Goal: Information Seeking & Learning: Check status

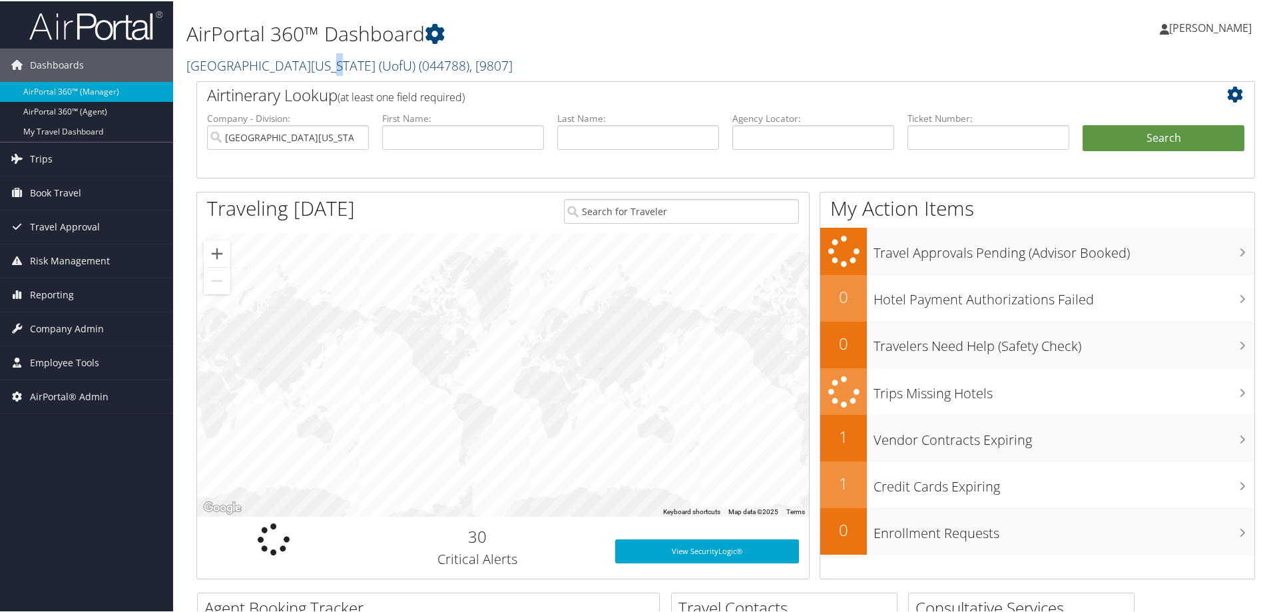
drag, startPoint x: 315, startPoint y: 48, endPoint x: 308, endPoint y: 69, distance: 21.9
click at [308, 69] on div "AirPortal 360™ Dashboard University Of Utah (UofU) ( 044788 ) , [ 9807 ] Univer…" at bounding box center [545, 41] width 719 height 68
click at [302, 69] on link "University Of Utah (UofU) ( 044788 ) , [ 9807 ]" at bounding box center [349, 64] width 326 height 18
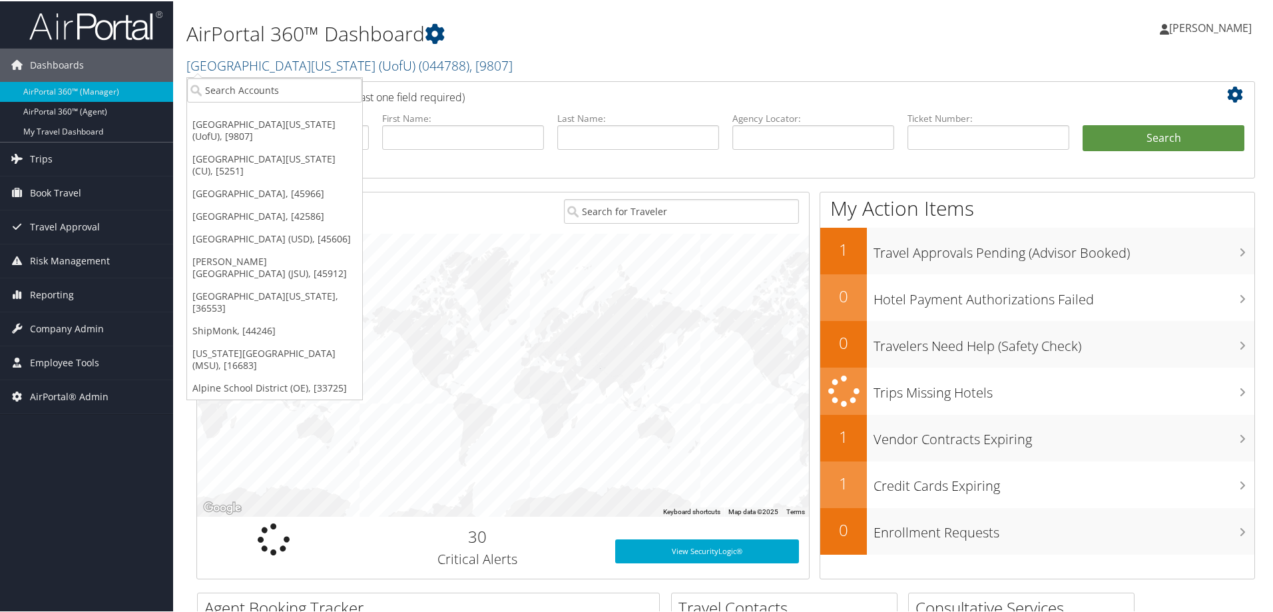
click at [291, 148] on link "[GEOGRAPHIC_DATA][US_STATE] (CU), [5251]" at bounding box center [274, 163] width 175 height 35
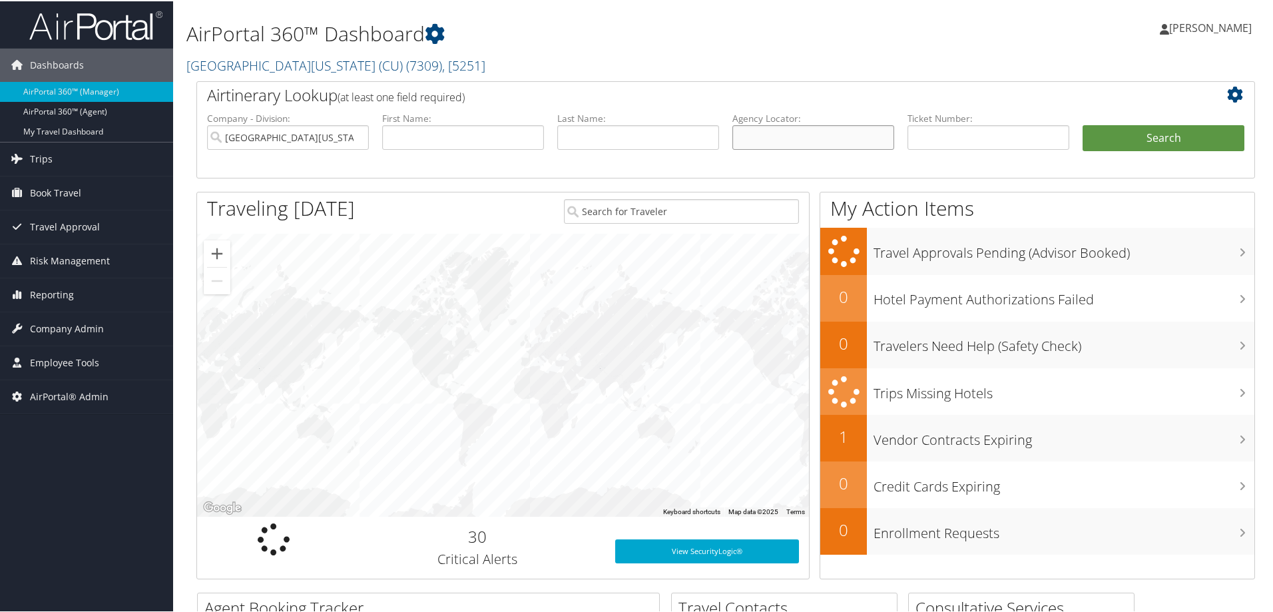
click at [758, 128] on input "text" at bounding box center [813, 136] width 162 height 25
paste input "DK40QX"
type input "DK40QX"
click at [1148, 140] on button "Search" at bounding box center [1164, 137] width 162 height 27
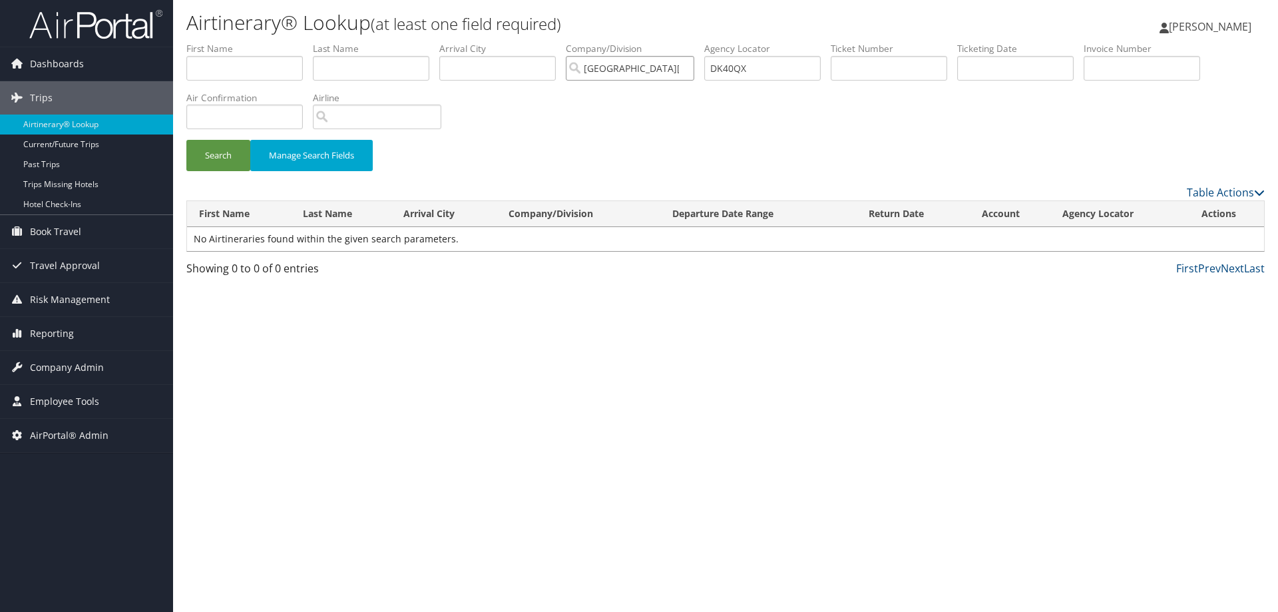
click at [692, 69] on input "[GEOGRAPHIC_DATA][US_STATE] (CU)" at bounding box center [630, 68] width 128 height 25
click at [210, 149] on button "Search" at bounding box center [218, 155] width 64 height 31
click at [382, 65] on input "text" at bounding box center [371, 68] width 117 height 25
type input "Evans"
click at [266, 65] on input "text" at bounding box center [244, 68] width 117 height 25
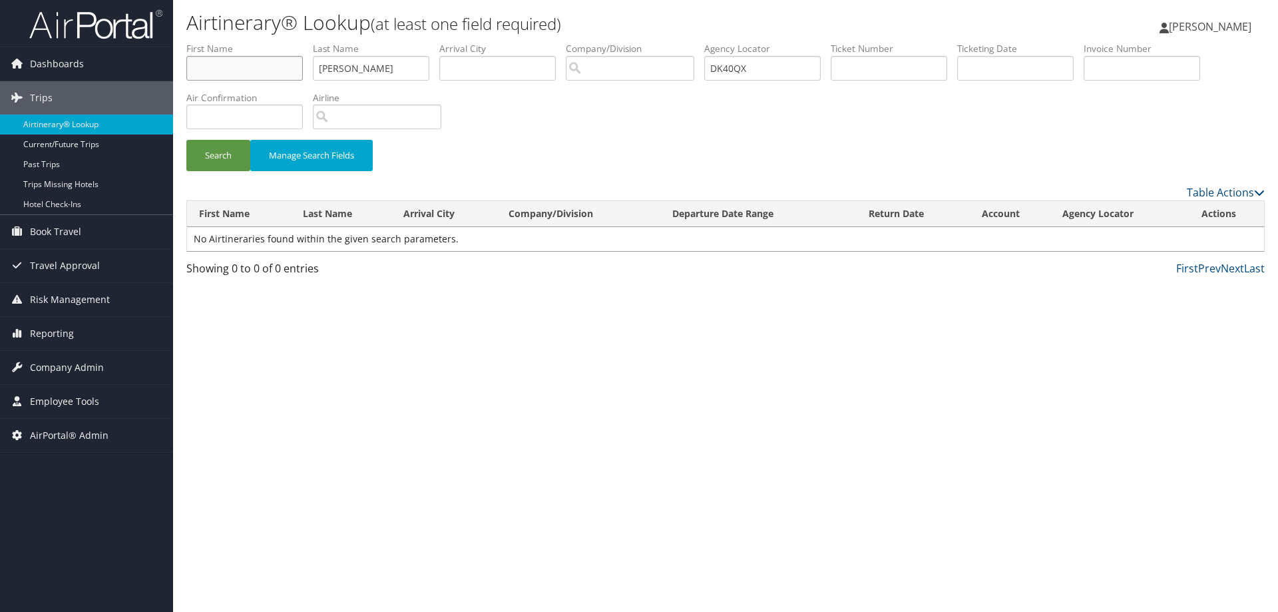
click at [280, 63] on input "text" at bounding box center [244, 68] width 117 height 25
type input "Zina"
click at [186, 140] on button "Search" at bounding box center [218, 155] width 64 height 31
drag, startPoint x: 754, startPoint y: 67, endPoint x: 609, endPoint y: 61, distance: 145.3
click at [606, 42] on ul "First Name Zina Last Name Evans Departure City Arrival City Company/Division Ai…" at bounding box center [725, 42] width 1079 height 0
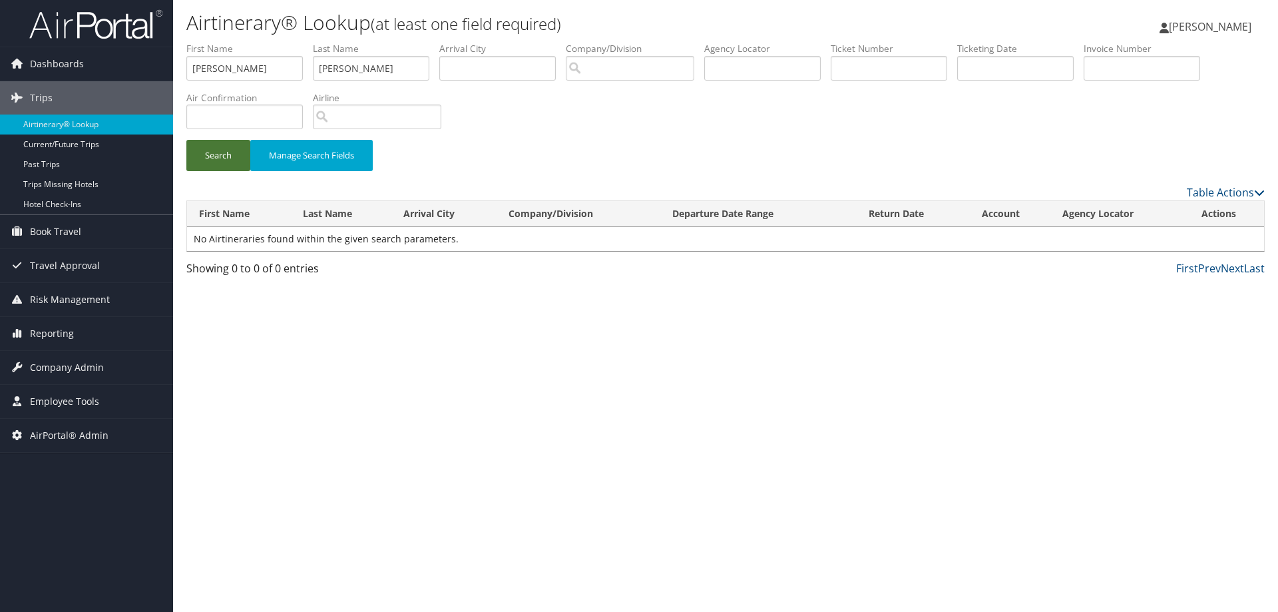
click at [218, 152] on button "Search" at bounding box center [218, 155] width 64 height 31
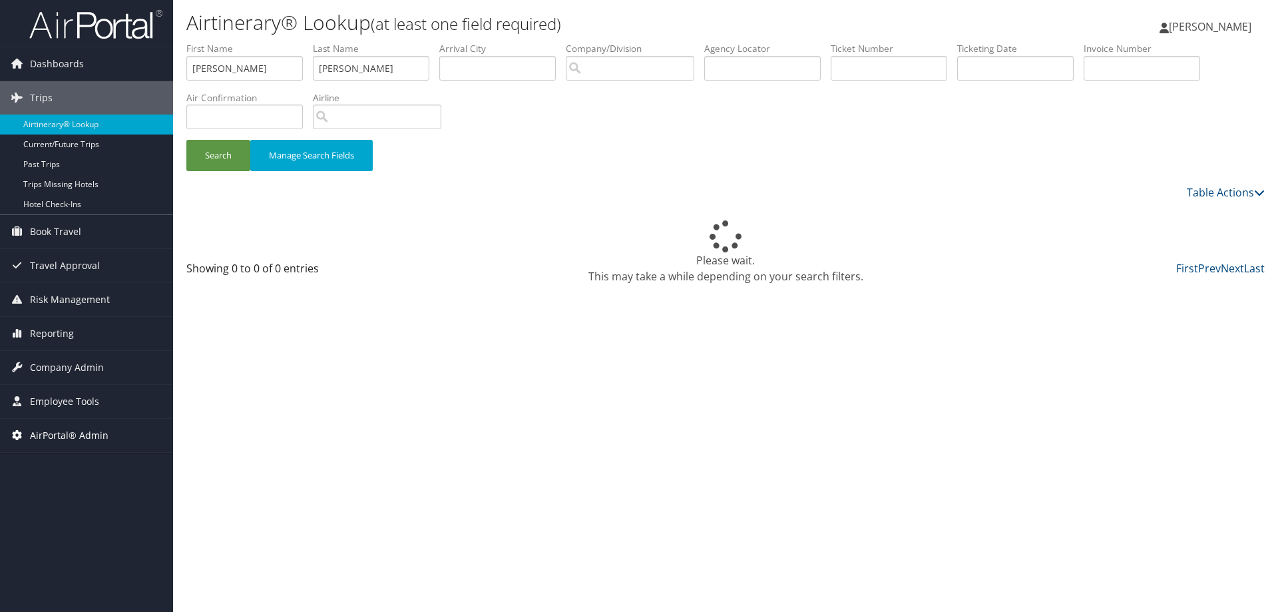
click at [79, 436] on span "AirPortal® Admin" at bounding box center [69, 435] width 79 height 33
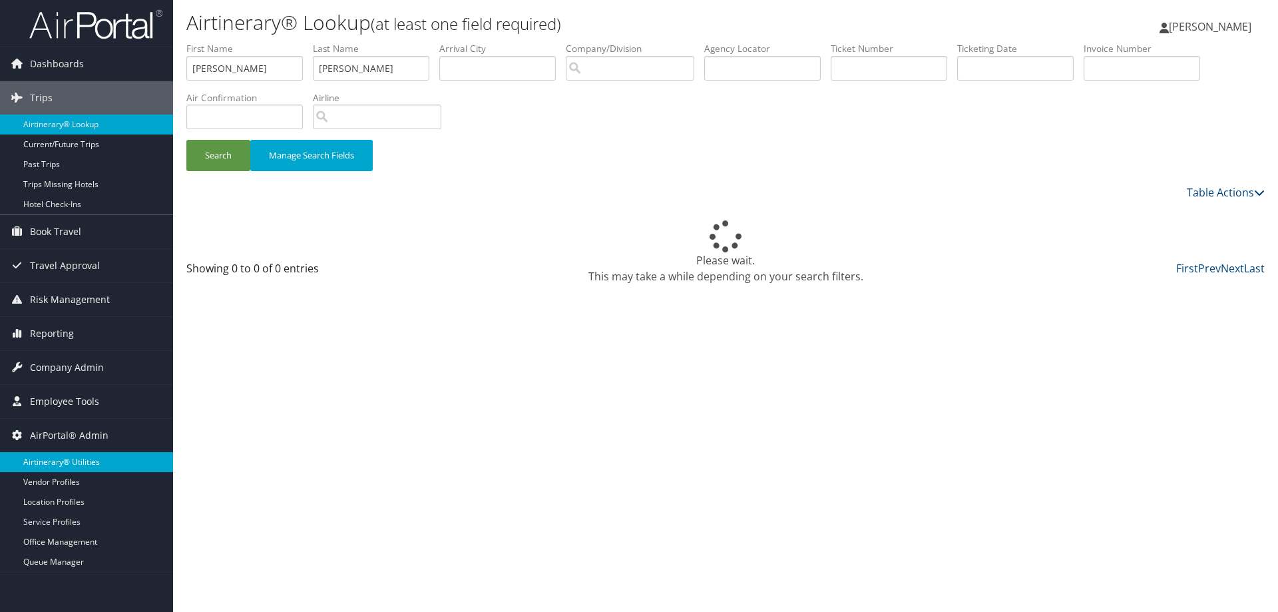
click at [75, 455] on link "Airtinerary® Utilities" at bounding box center [86, 462] width 173 height 20
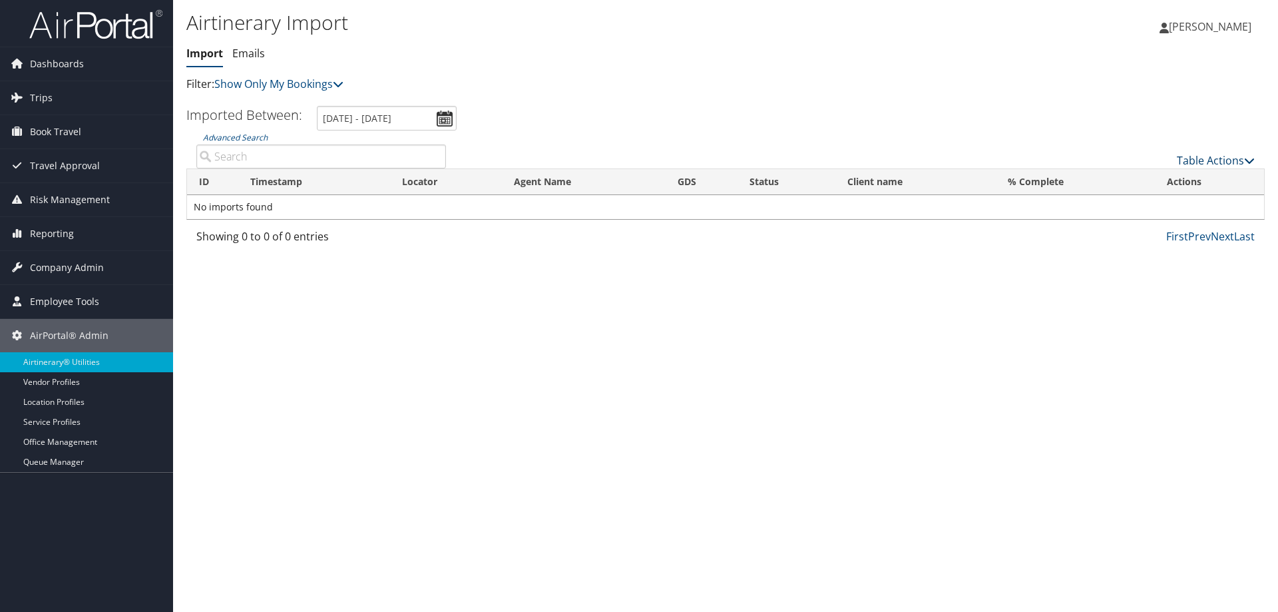
click at [1214, 161] on link "Table Actions" at bounding box center [1216, 160] width 78 height 15
click at [1150, 204] on link "Import Itinerary" at bounding box center [1171, 203] width 175 height 23
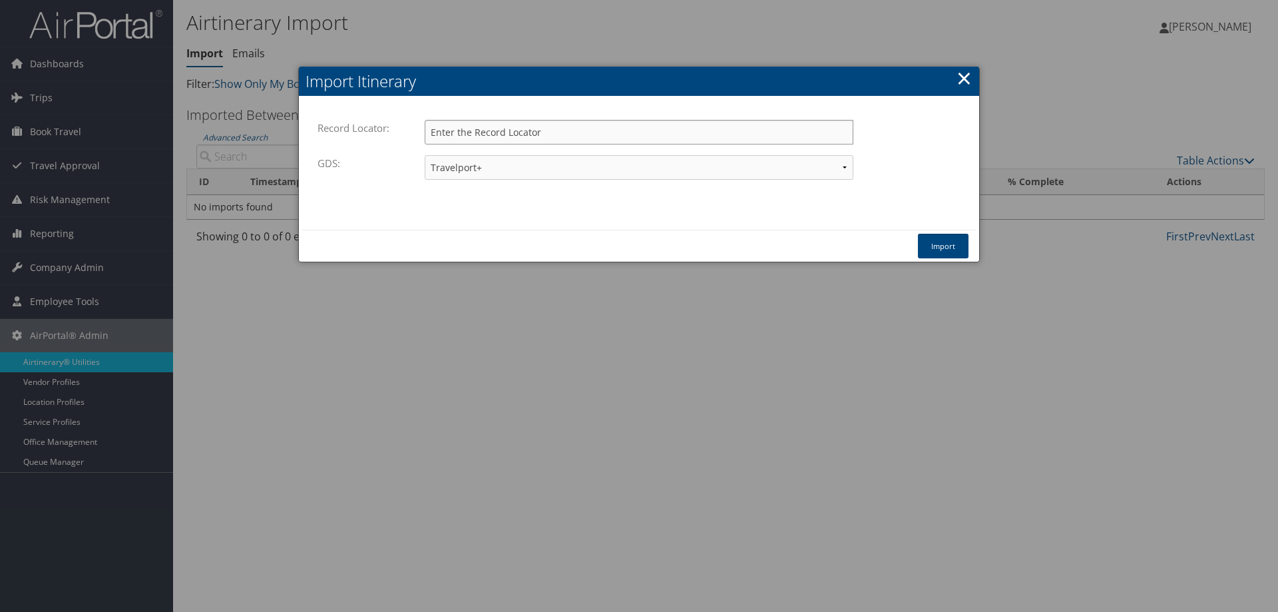
click at [567, 138] on input "Record Locator:" at bounding box center [639, 132] width 429 height 25
paste input "DK40QX"
type input "DK40QX"
click at [949, 246] on button "Import" at bounding box center [943, 246] width 51 height 25
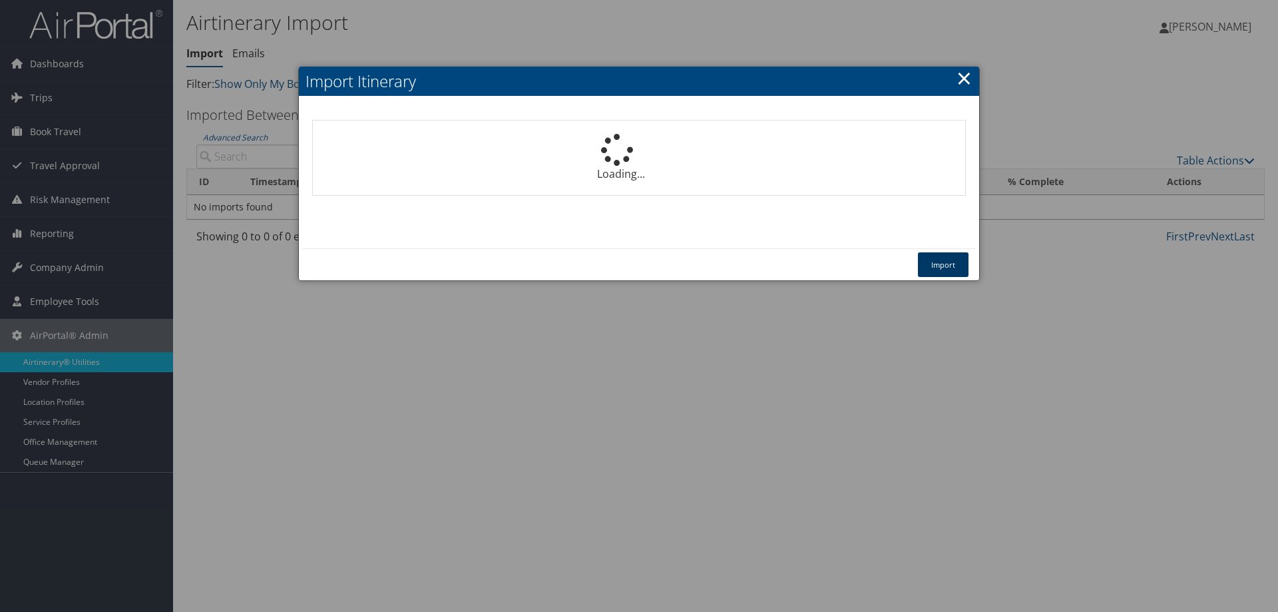
select select "1P"
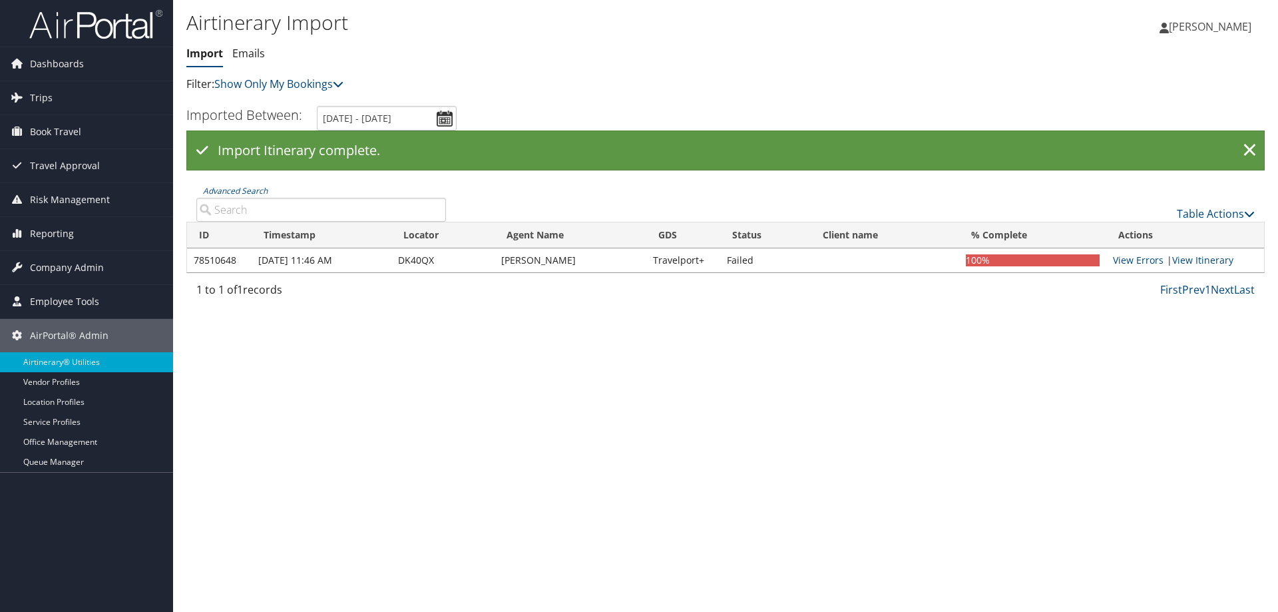
click at [1199, 258] on div "Airtinerary Import Import Emails Import Emails Filter: Show Only My Bookings Sh…" at bounding box center [725, 306] width 1105 height 612
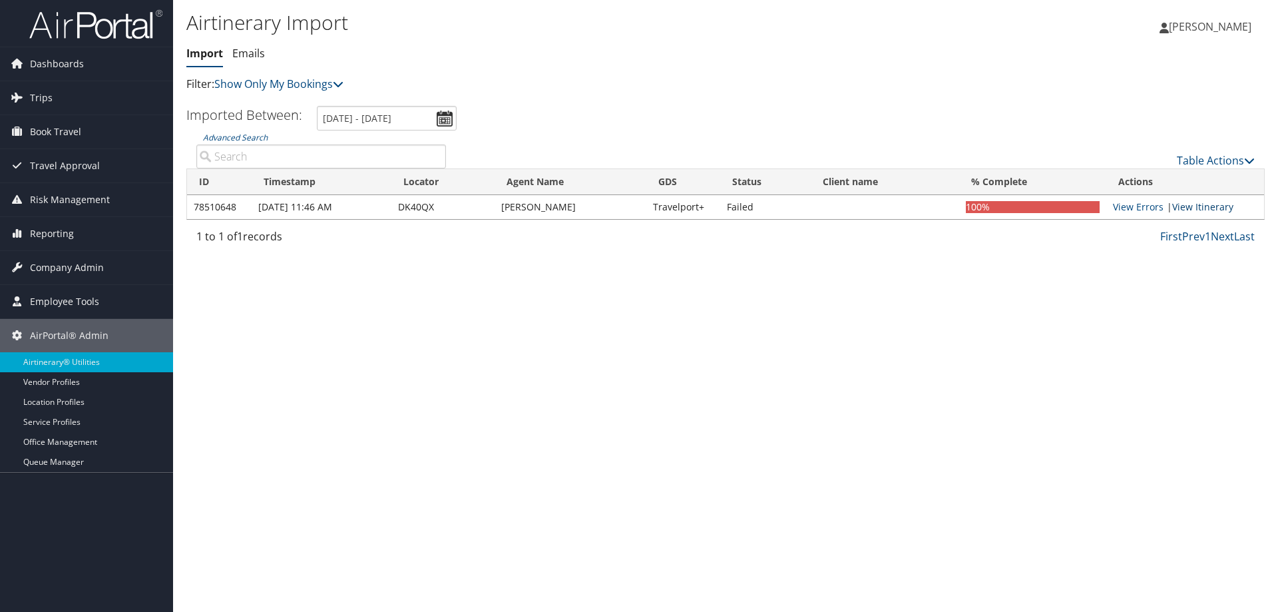
click at [1204, 209] on link "View Itinerary" at bounding box center [1202, 206] width 61 height 13
drag, startPoint x: 440, startPoint y: 204, endPoint x: 398, endPoint y: 206, distance: 42.0
click at [398, 206] on td "DK40QX" at bounding box center [442, 207] width 103 height 24
copy td "DK40QX"
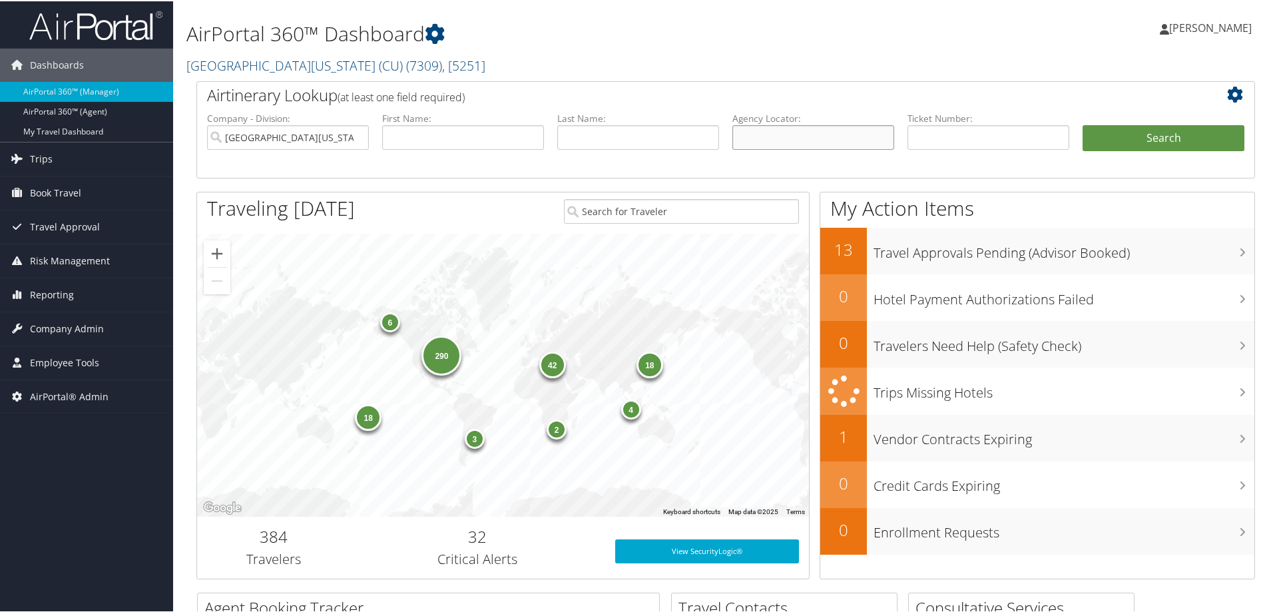
click at [786, 135] on input "text" at bounding box center [813, 136] width 162 height 25
click at [355, 138] on input "[GEOGRAPHIC_DATA][US_STATE] (CU)" at bounding box center [288, 136] width 162 height 25
click at [778, 144] on input "text" at bounding box center [813, 136] width 162 height 25
paste input "724EN4"
type input "724EN4"
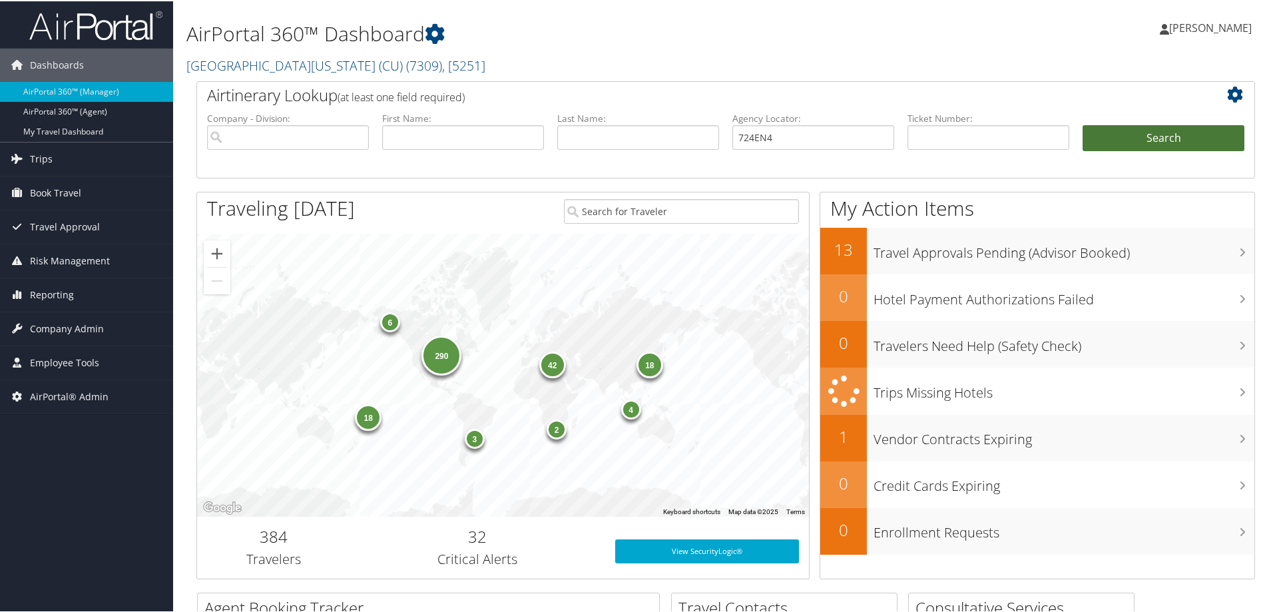
click at [1131, 137] on button "Search" at bounding box center [1164, 137] width 162 height 27
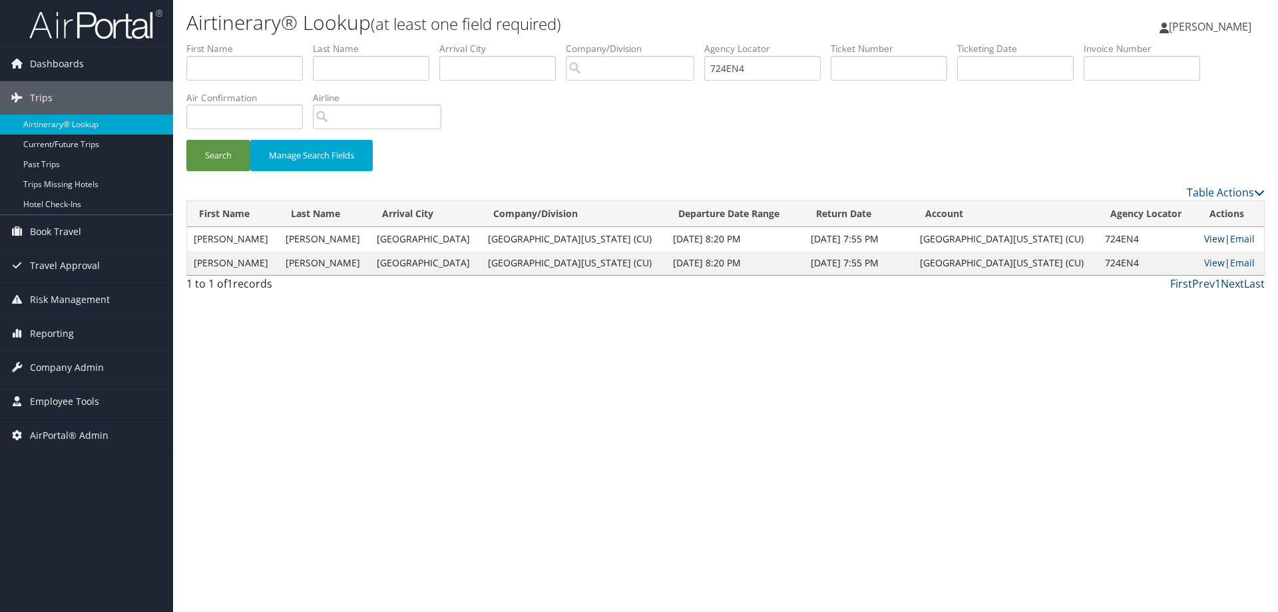
click at [1204, 241] on link "View" at bounding box center [1214, 238] width 21 height 13
click at [1204, 236] on link "View" at bounding box center [1214, 238] width 21 height 13
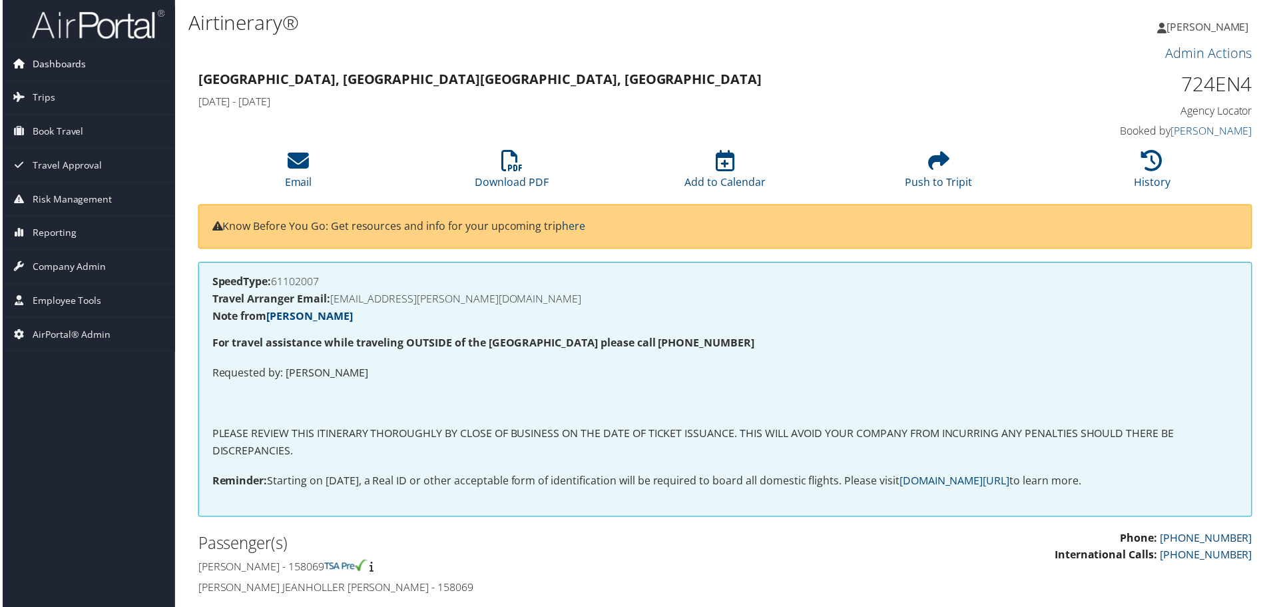
click at [46, 60] on span "Dashboards" at bounding box center [57, 63] width 54 height 33
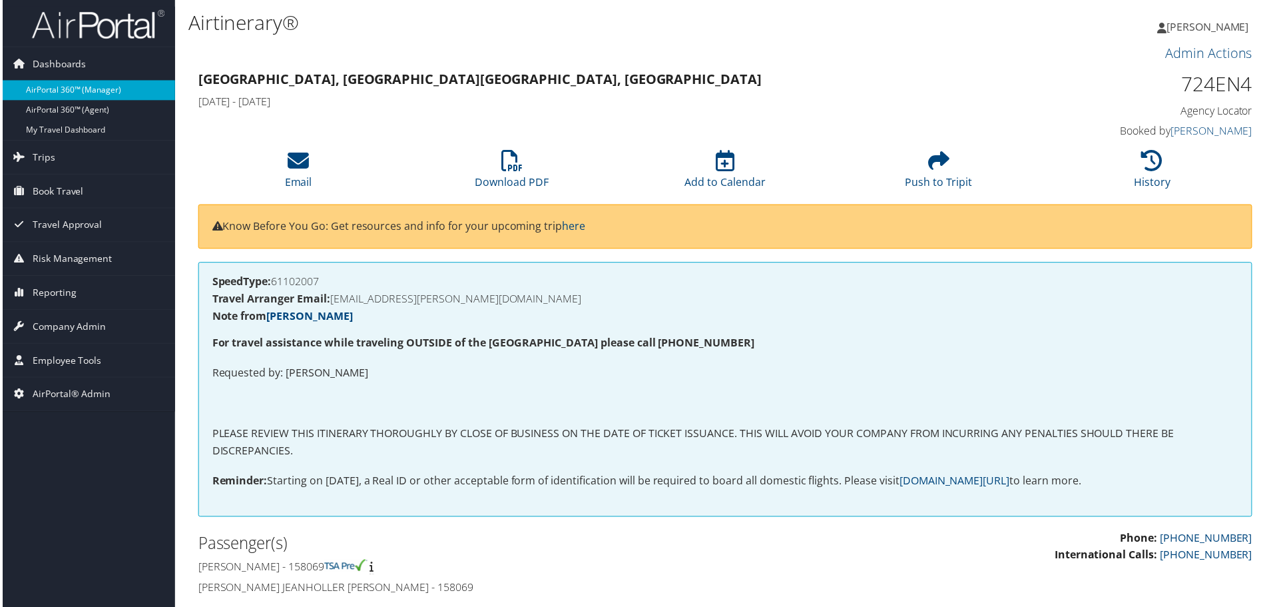
click at [59, 93] on link "AirPortal 360™ (Manager)" at bounding box center [86, 91] width 173 height 20
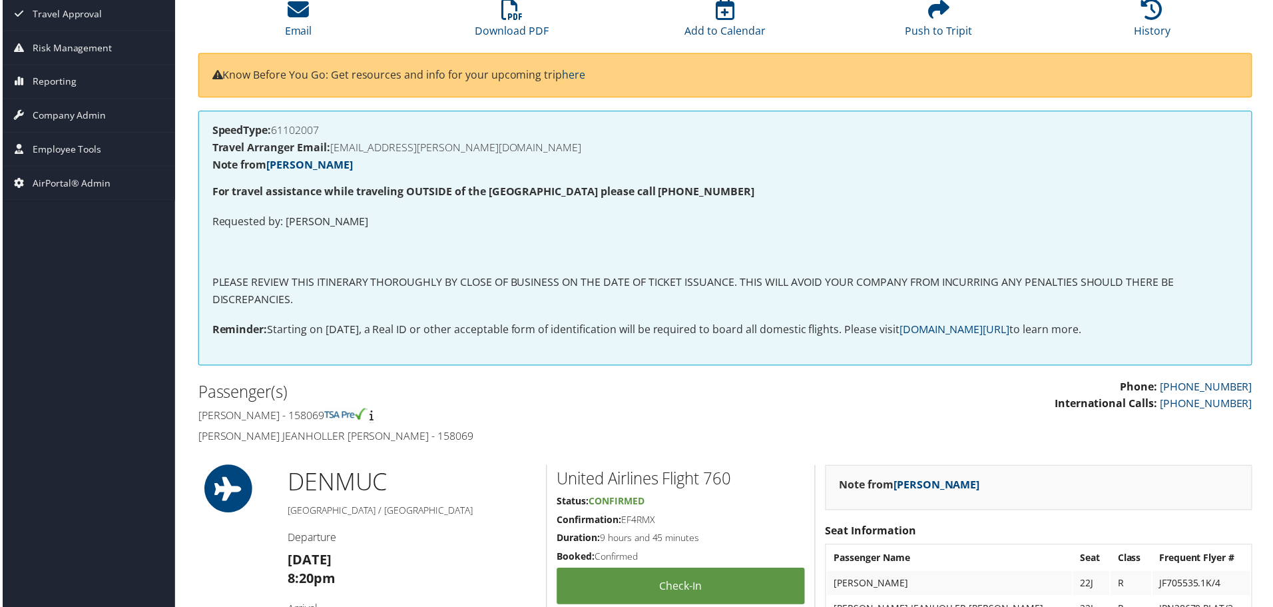
scroll to position [200, 0]
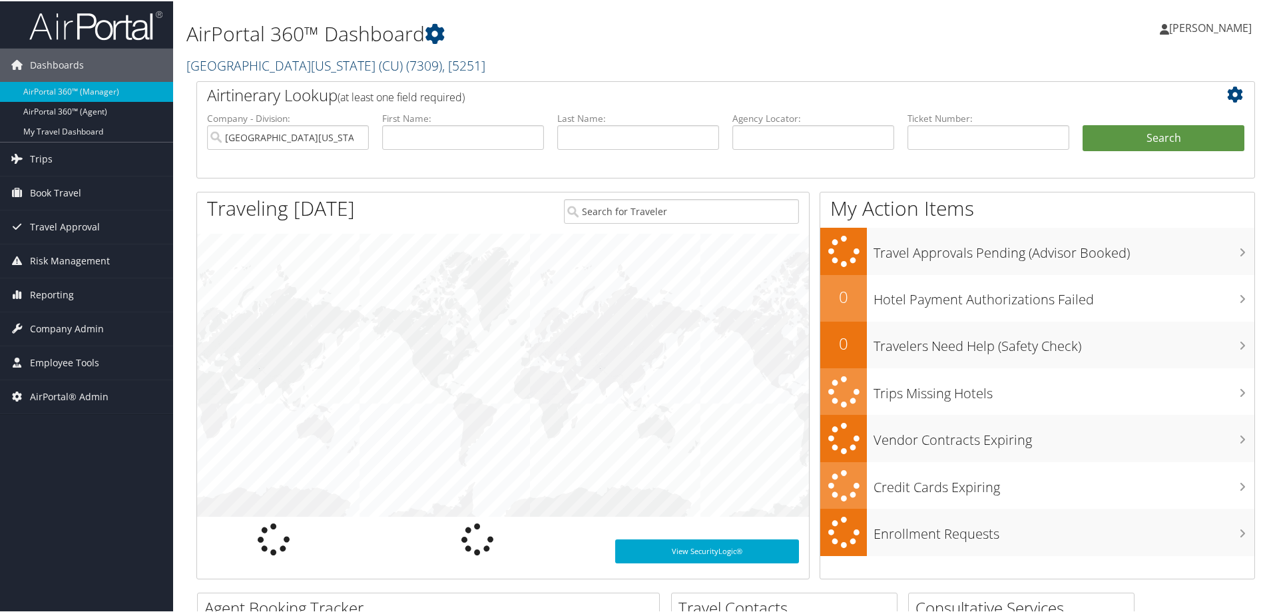
click at [279, 61] on link "[GEOGRAPHIC_DATA][US_STATE] (CU) ( 7309 ) , [ 5251 ]" at bounding box center [335, 64] width 299 height 18
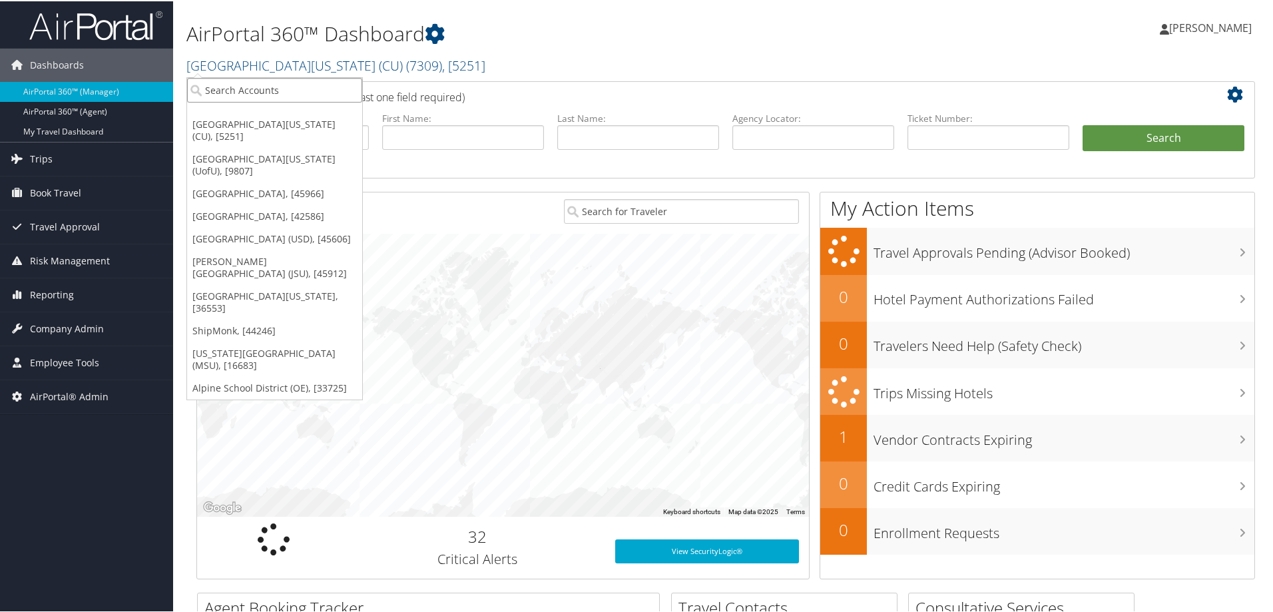
click at [253, 81] on input "search" at bounding box center [274, 89] width 175 height 25
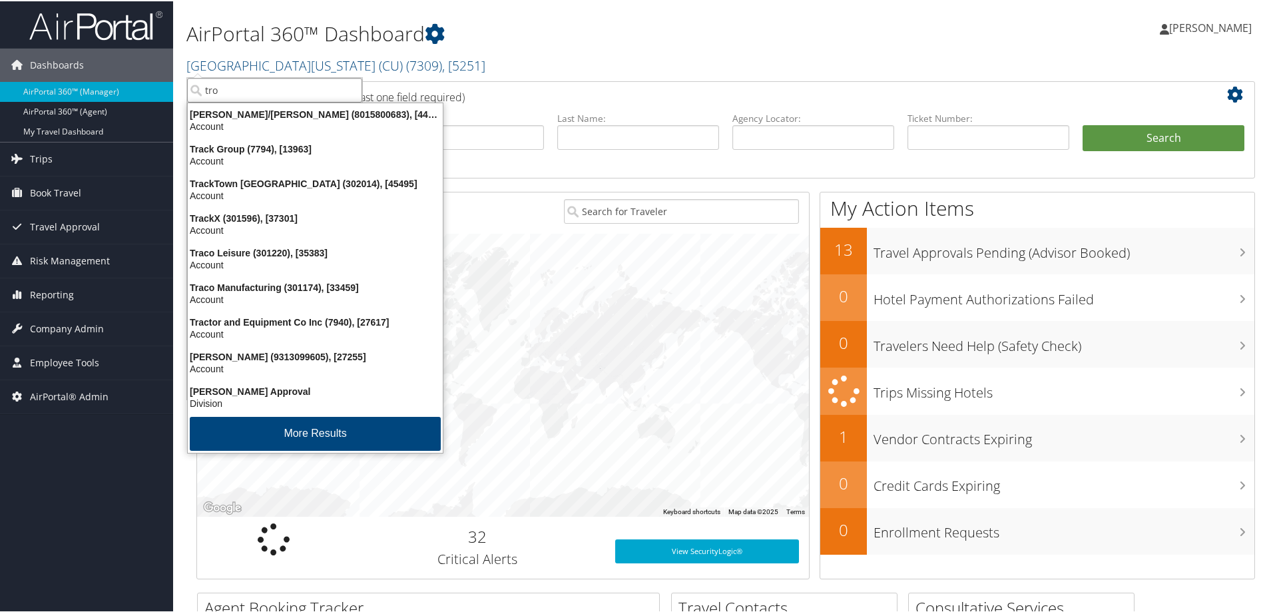
type input "[PERSON_NAME]"
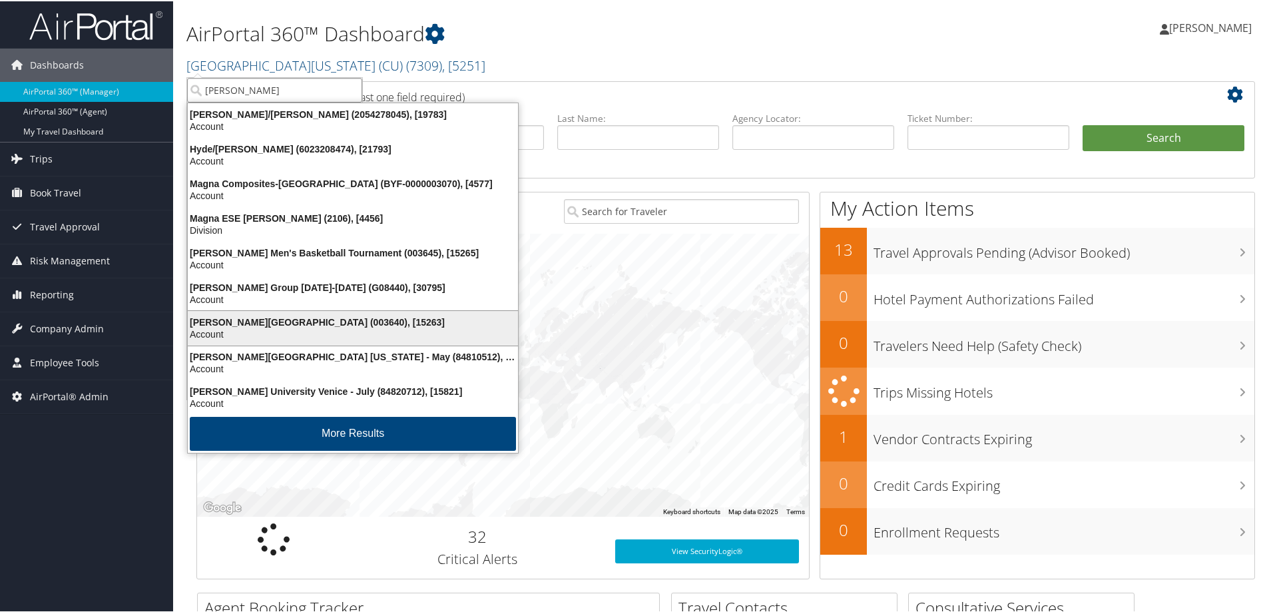
click at [271, 319] on div "[PERSON_NAME][GEOGRAPHIC_DATA] (003640), [15263]" at bounding box center [353, 321] width 346 height 12
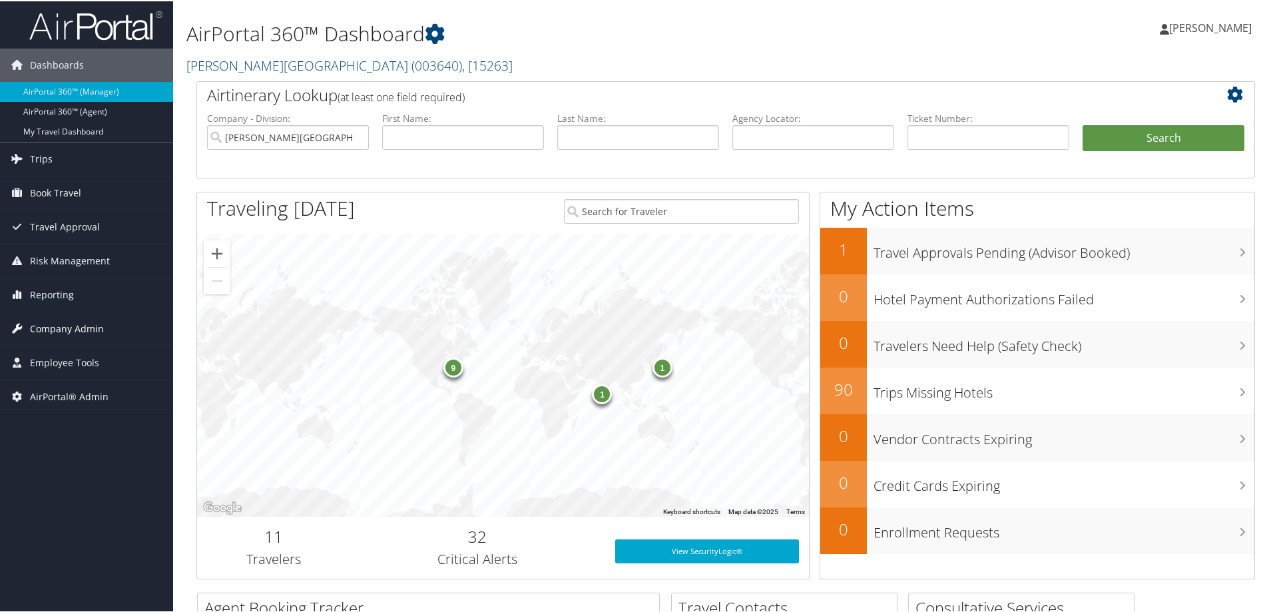
click at [93, 330] on span "Company Admin" at bounding box center [67, 327] width 74 height 33
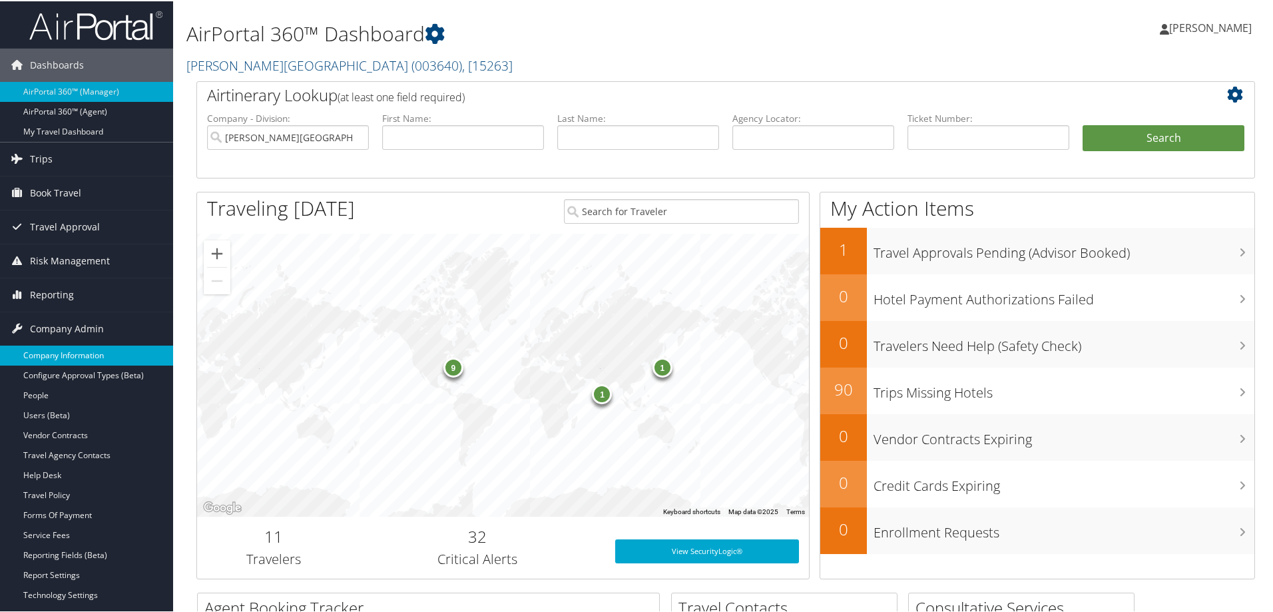
click at [87, 349] on link "Company Information" at bounding box center [86, 354] width 173 height 20
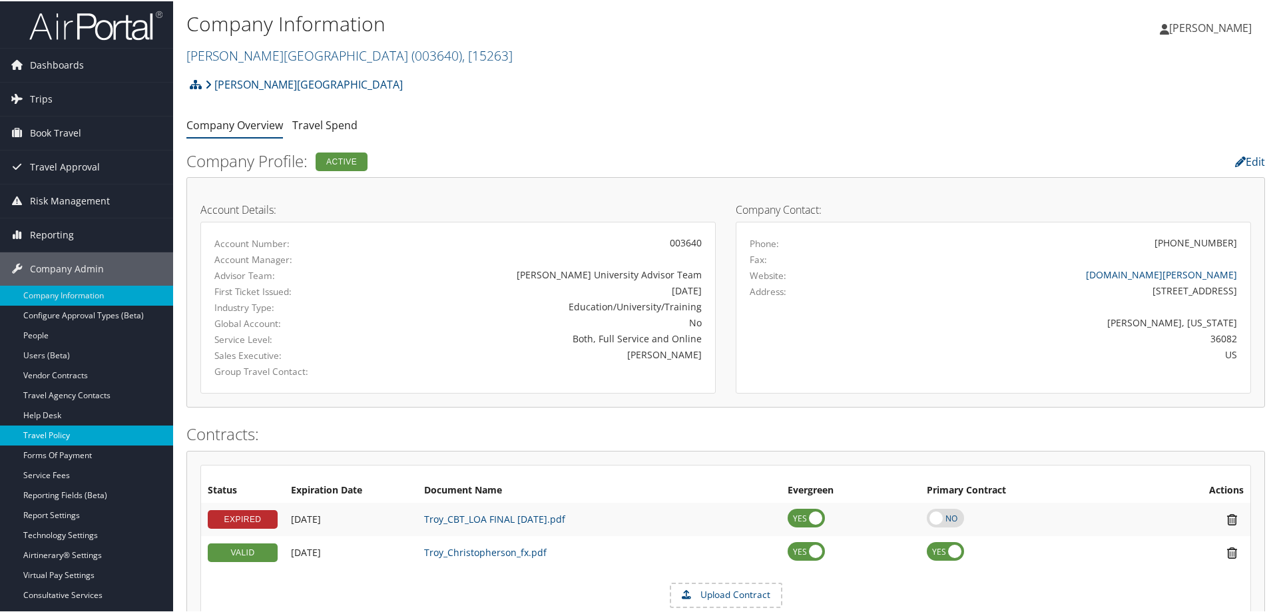
click at [75, 425] on link "Travel Policy" at bounding box center [86, 434] width 173 height 20
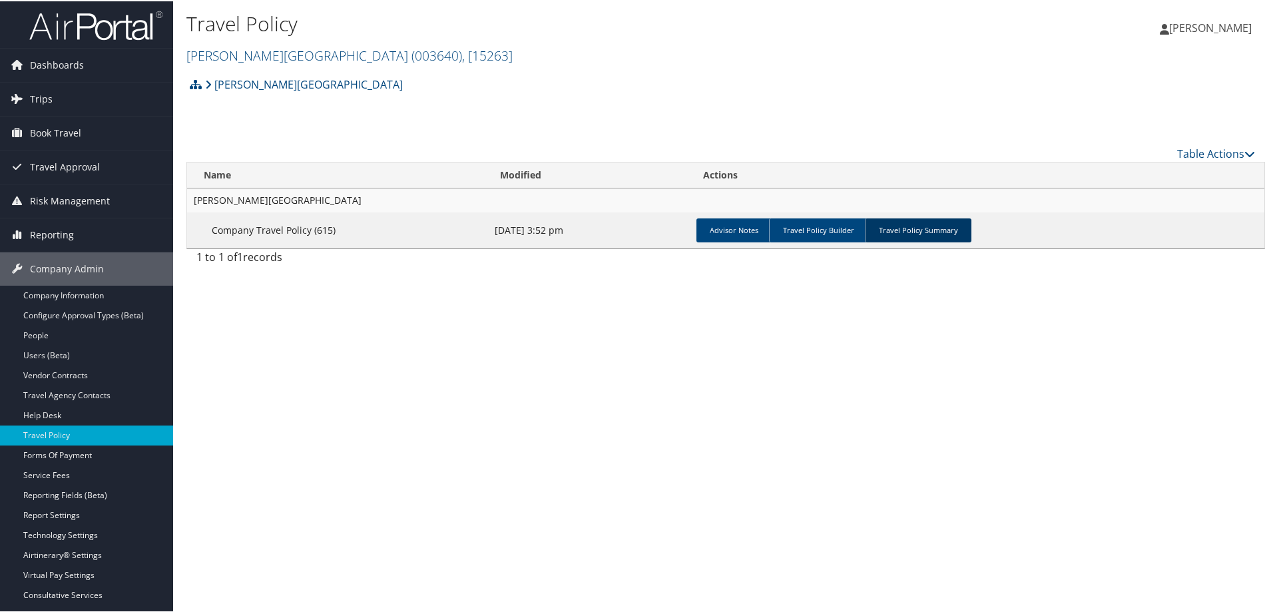
click at [925, 229] on link "Travel Policy Summary" at bounding box center [918, 229] width 107 height 24
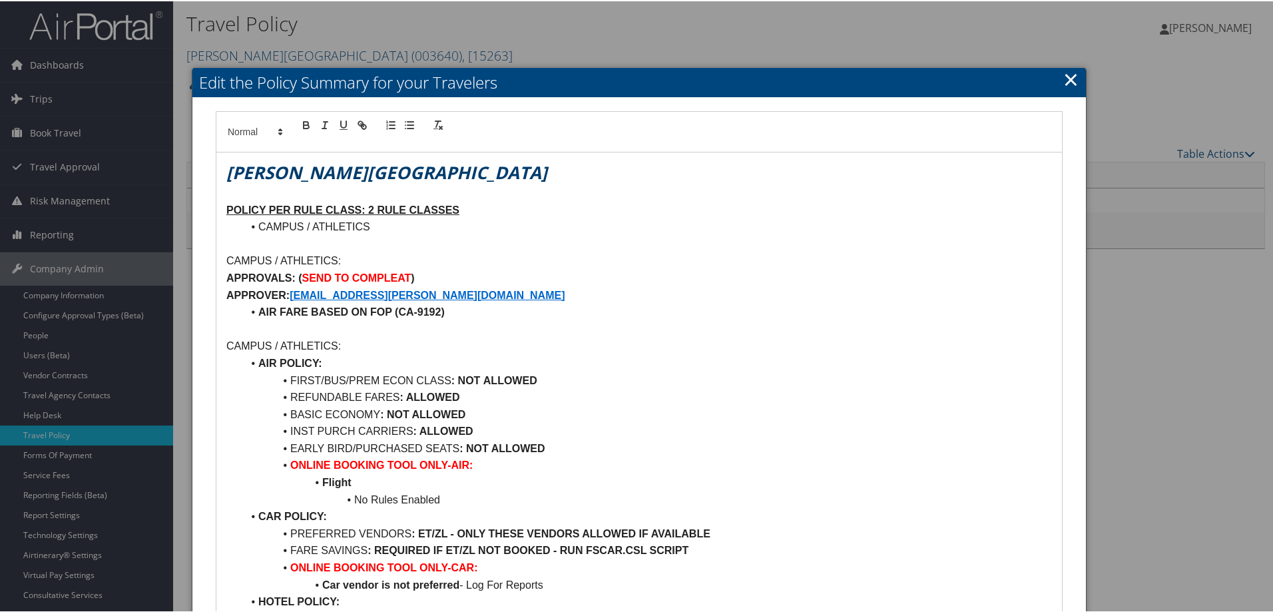
click at [1065, 77] on link "×" at bounding box center [1070, 78] width 15 height 27
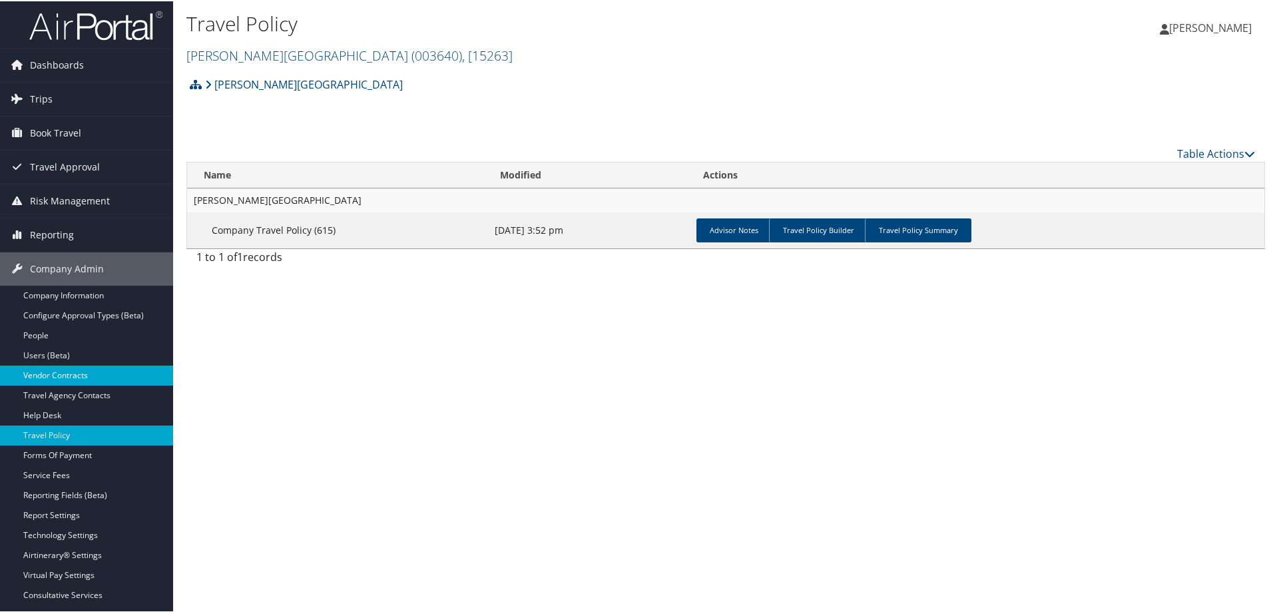
click at [71, 376] on link "Vendor Contracts" at bounding box center [86, 374] width 173 height 20
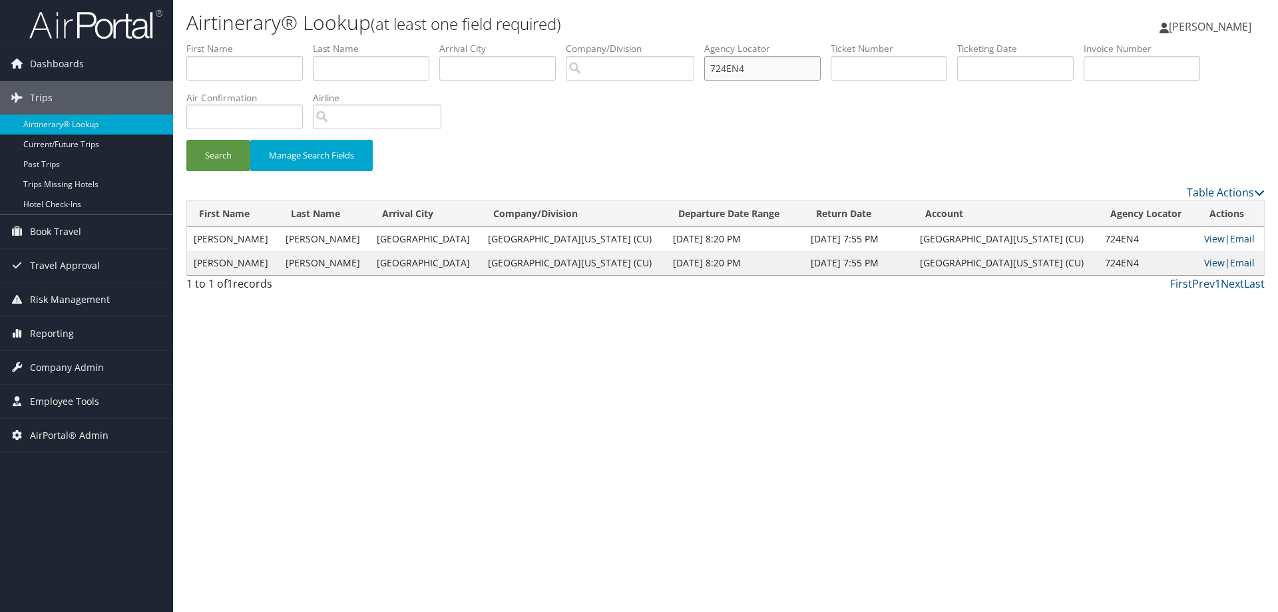
drag, startPoint x: 758, startPoint y: 67, endPoint x: 593, endPoint y: 60, distance: 165.3
click at [593, 42] on ul "First Name Last Name Departure City Arrival City Company/Division Airport/City …" at bounding box center [725, 42] width 1079 height 0
type input "3UA4PX"
click at [186, 140] on button "Search" at bounding box center [218, 155] width 64 height 31
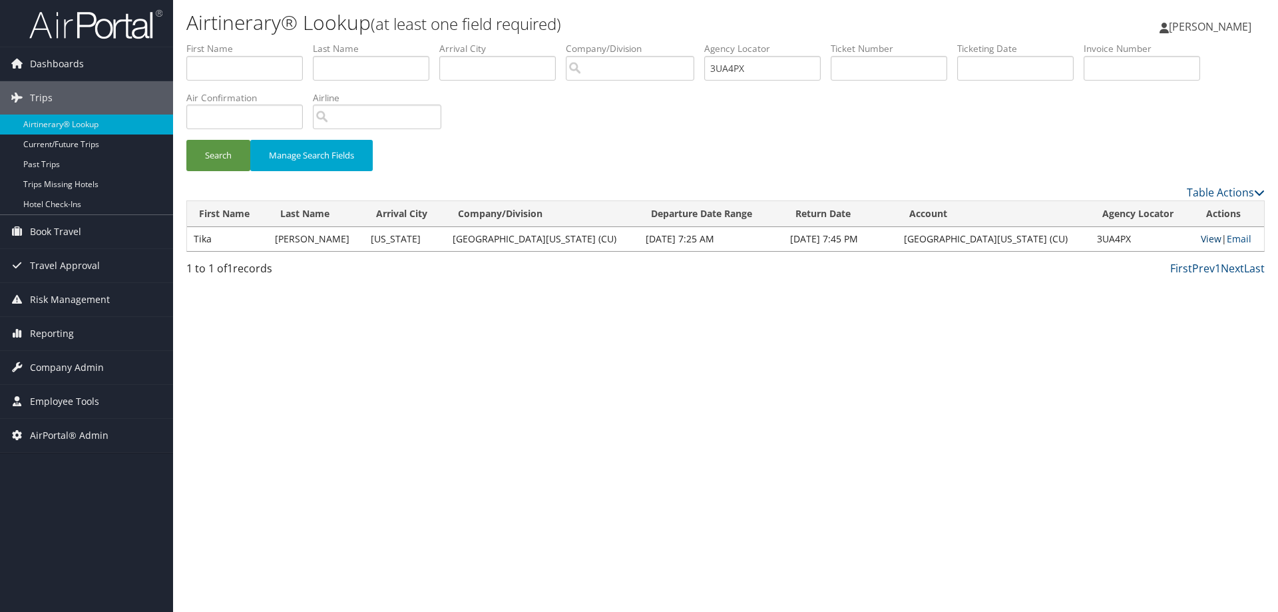
click at [1201, 239] on link "View" at bounding box center [1211, 238] width 21 height 13
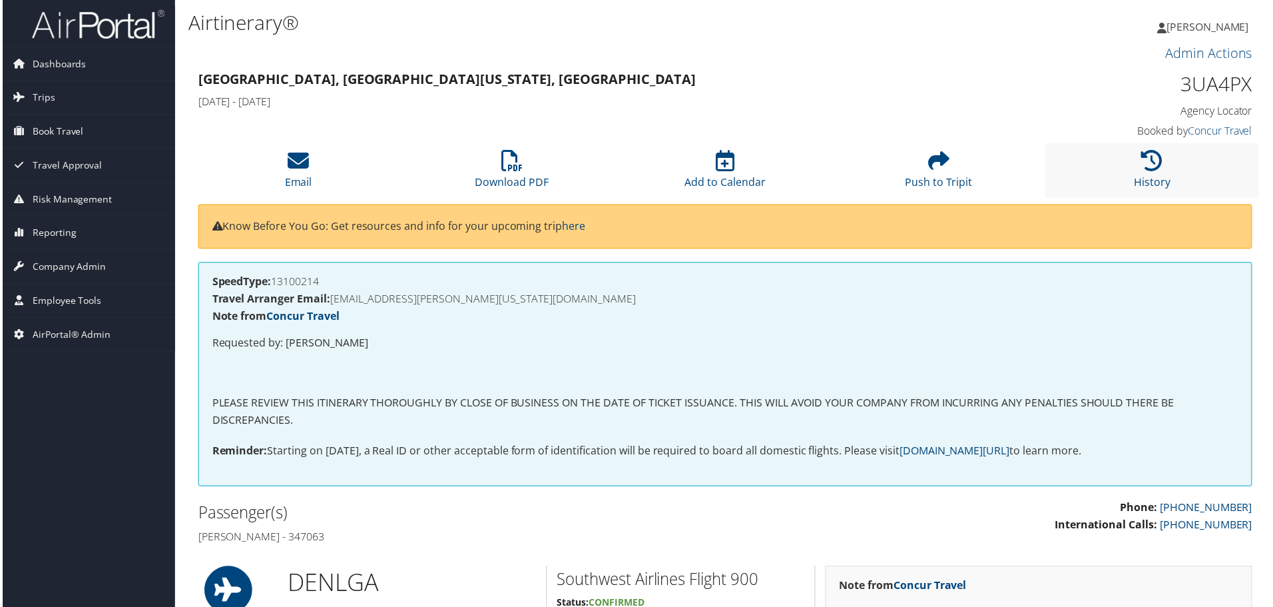
click at [1152, 172] on li "History" at bounding box center [1154, 171] width 214 height 54
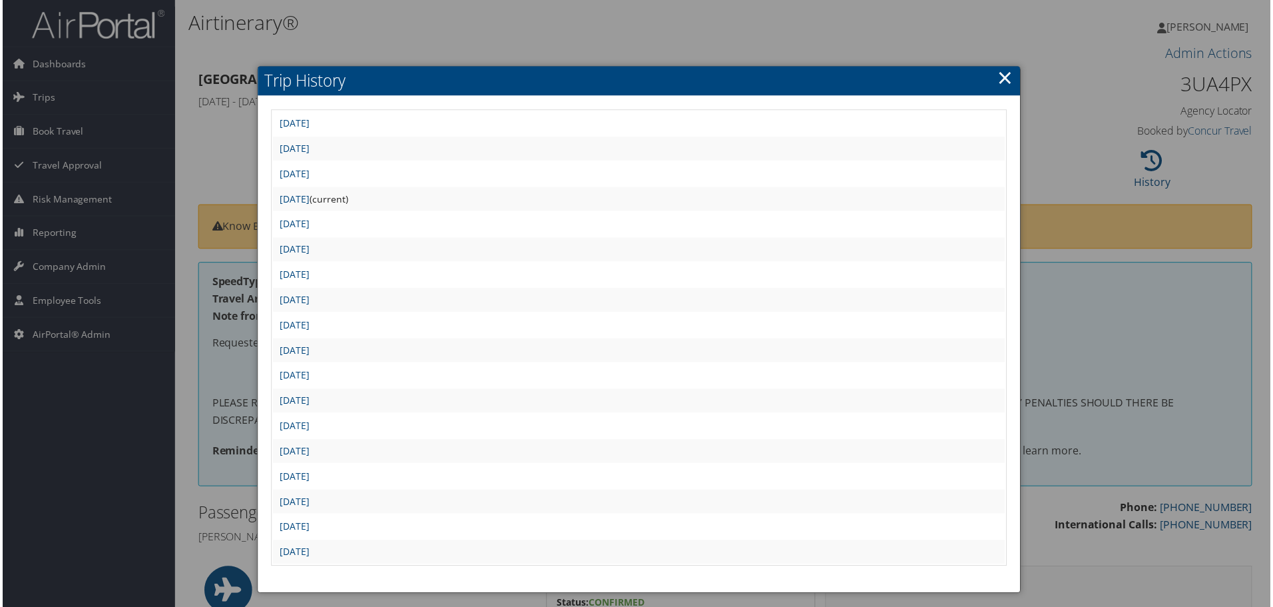
click at [999, 83] on link "×" at bounding box center [1006, 78] width 15 height 27
